Goal: Task Accomplishment & Management: Use online tool/utility

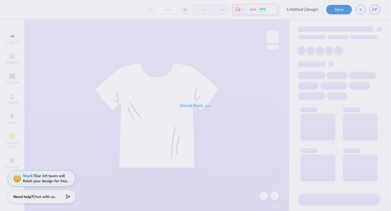
type input "5K Sweatshirt"
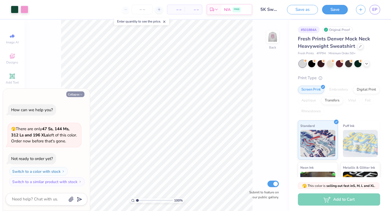
click at [79, 93] on button "Collapse" at bounding box center [75, 95] width 18 height 6
type textarea "x"
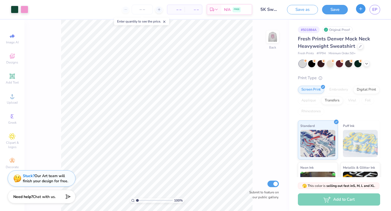
click at [363, 8] on icon "button" at bounding box center [361, 9] width 5 height 5
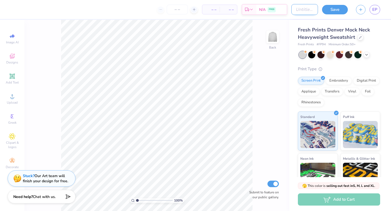
click at [291, 11] on input "Design Title" at bounding box center [304, 9] width 27 height 11
type input "5K Sweatshirt"
click at [276, 35] on img at bounding box center [273, 37] width 22 height 22
click at [272, 35] on img at bounding box center [273, 37] width 22 height 22
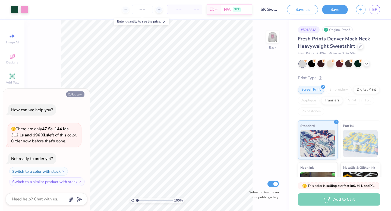
click at [75, 94] on button "Collapse" at bounding box center [75, 95] width 18 height 6
type textarea "x"
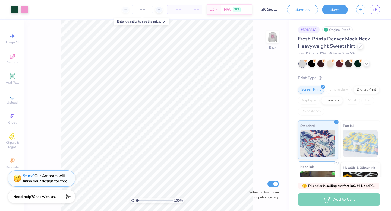
scroll to position [66, 0]
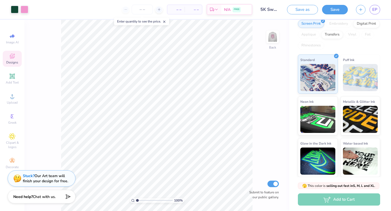
click at [14, 58] on icon at bounding box center [12, 56] width 7 height 7
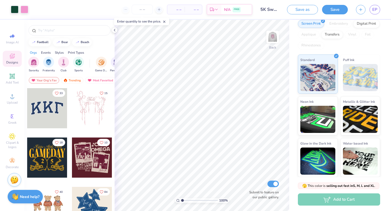
click at [81, 52] on div "Print Types" at bounding box center [76, 52] width 16 height 5
click at [61, 53] on div "Styles" at bounding box center [59, 52] width 9 height 5
click at [35, 64] on img "filter for Classic" at bounding box center [34, 62] width 6 height 6
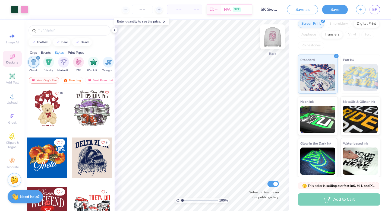
click at [276, 40] on img at bounding box center [273, 37] width 22 height 22
click at [274, 35] on img at bounding box center [273, 37] width 22 height 22
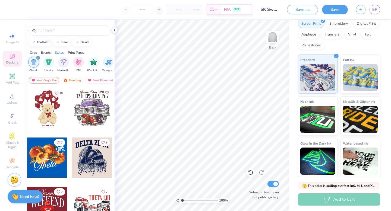
click at [357, 42] on div "Screen Print Embroidery Digital Print Applique Transfers Vinyl Foil Rhinestones" at bounding box center [339, 35] width 82 height 30
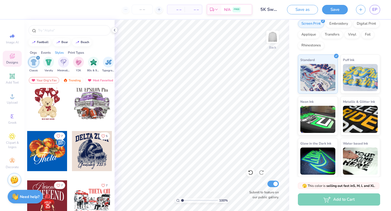
scroll to position [7, 0]
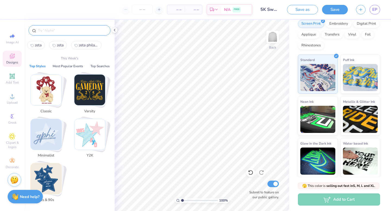
click at [64, 32] on input "text" at bounding box center [72, 30] width 70 height 5
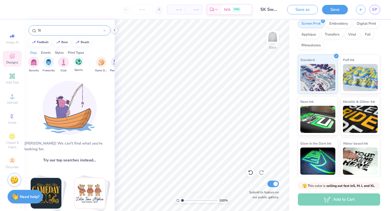
type input "5"
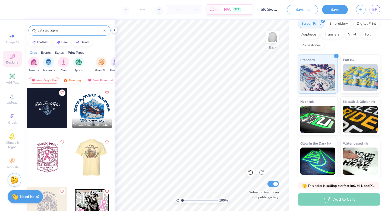
scroll to position [4, 0]
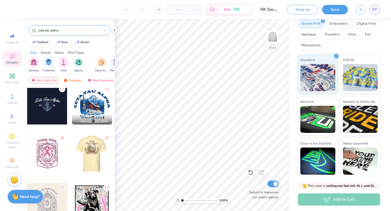
type input "zeta tau alpha"
click at [49, 117] on div at bounding box center [47, 104] width 40 height 40
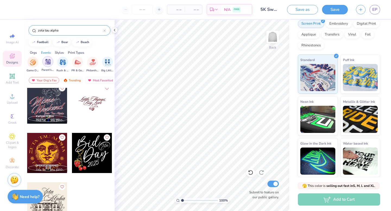
scroll to position [0, 74]
click at [88, 65] on div "filter for Philanthropy" at bounding box center [86, 62] width 11 height 11
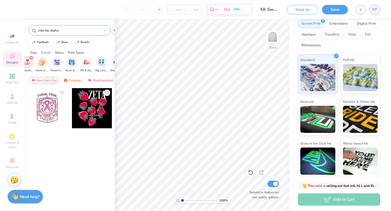
drag, startPoint x: 63, startPoint y: 30, endPoint x: 32, endPoint y: 30, distance: 31.0
click at [32, 30] on div "zeta tau alpha" at bounding box center [70, 30] width 82 height 10
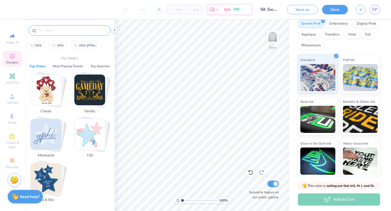
click at [49, 96] on img "Stack Card Button Classic" at bounding box center [46, 90] width 31 height 31
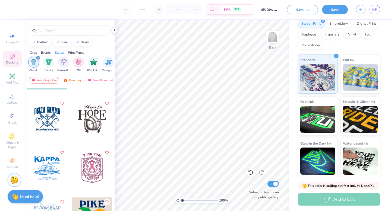
scroll to position [287, 0]
click at [88, 162] on div at bounding box center [92, 168] width 40 height 40
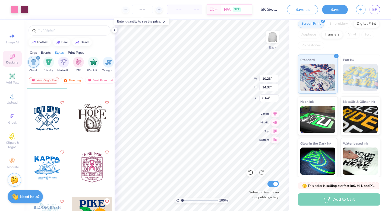
type input "10.23"
type input "14.37"
type input "1.56"
type input "10.67"
type input "14.99"
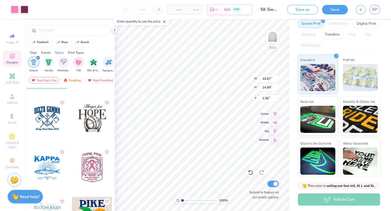
type input "2.11"
type input "7.37"
type input "0.70"
type input "14.26"
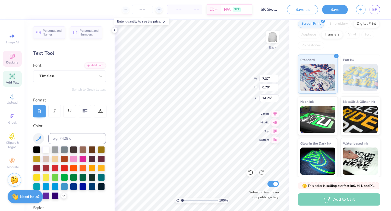
scroll to position [0, 1]
type textarea "ANNUAL 5K"
type input "4.87"
type input "0.67"
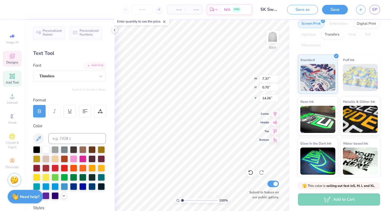
type input "15.14"
type textarea "2025"
type input "1.85"
type input "0.65"
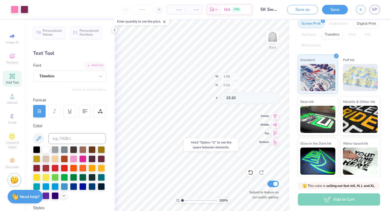
type input "15.29"
click at [12, 61] on span "Designs" at bounding box center [12, 62] width 12 height 4
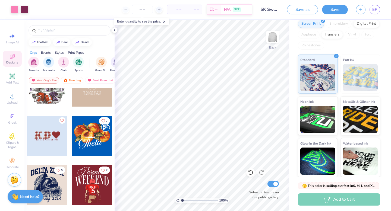
scroll to position [665, 0]
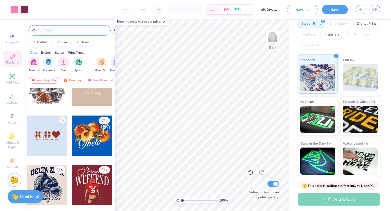
click at [48, 31] on input "text" at bounding box center [72, 30] width 70 height 5
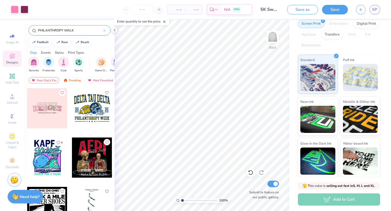
type input "PHILANTHROPY WALK"
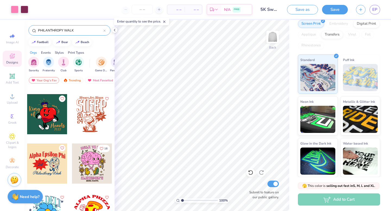
scroll to position [54, 0]
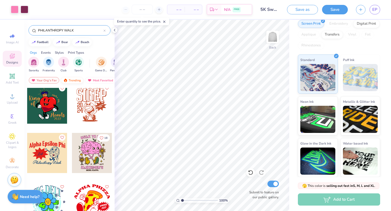
click at [74, 82] on div "Trending" at bounding box center [72, 80] width 23 height 7
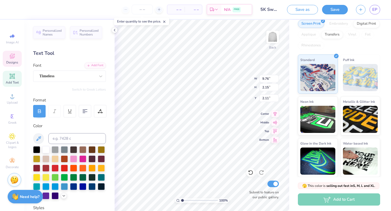
type input "1.92"
click at [35, 149] on div at bounding box center [36, 149] width 7 height 7
click at [37, 148] on div at bounding box center [36, 149] width 7 height 7
type input "1.94"
click at [8, 61] on span "Designs" at bounding box center [12, 62] width 12 height 4
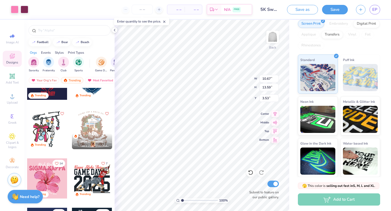
scroll to position [1020, 0]
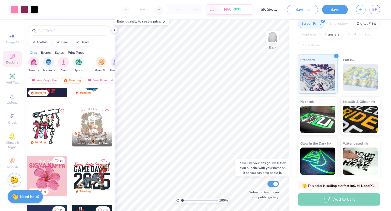
click at [260, 197] on div "100 % Back Submit to feature on our public gallery." at bounding box center [202, 116] width 175 height 192
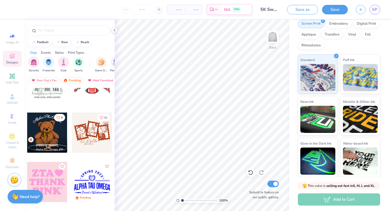
scroll to position [2151, 0]
click at [44, 184] on div at bounding box center [47, 182] width 40 height 40
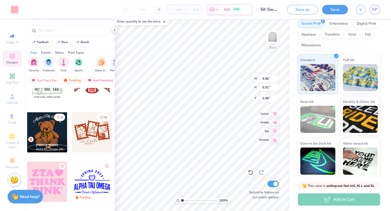
type input "3.98"
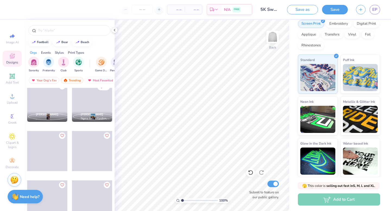
scroll to position [6968, 0]
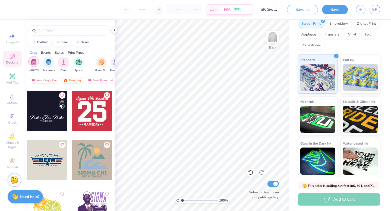
click at [35, 59] on img "filter for Sorority" at bounding box center [34, 62] width 6 height 6
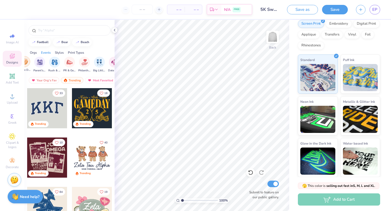
scroll to position [0, 83]
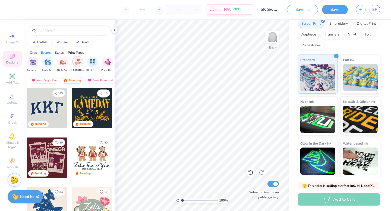
click at [73, 62] on div "filter for Philanthropy" at bounding box center [77, 61] width 11 height 11
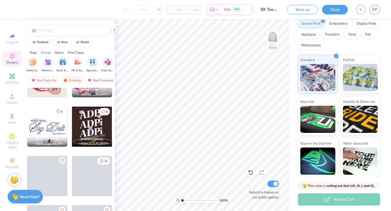
scroll to position [4051, 0]
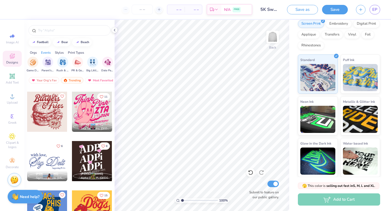
click at [93, 116] on div at bounding box center [92, 112] width 40 height 40
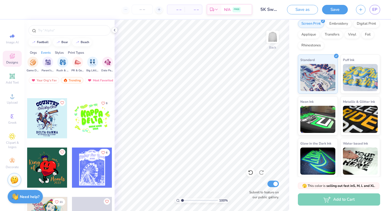
scroll to position [5281, 0]
